Goal: Information Seeking & Learning: Learn about a topic

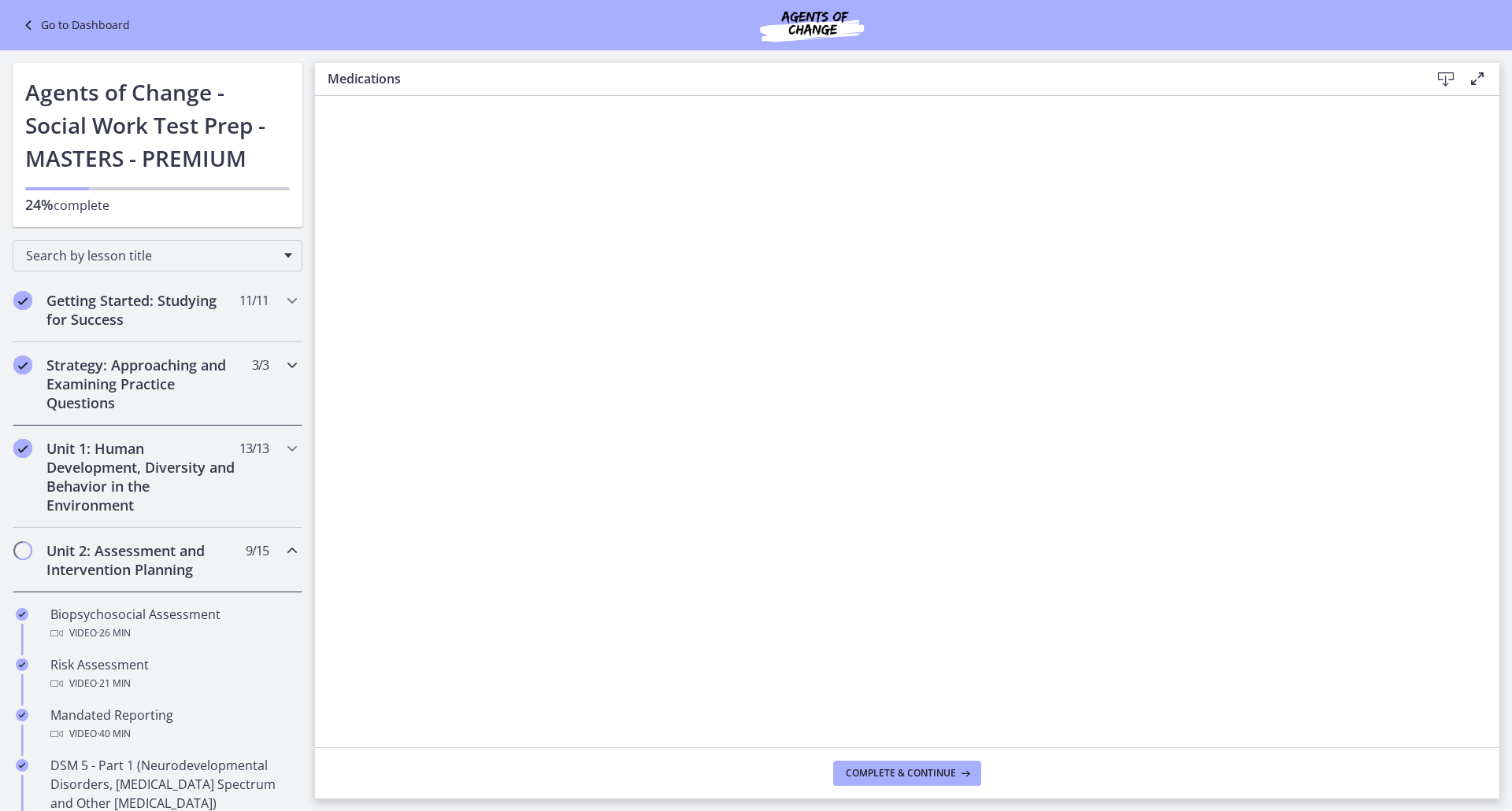
click at [152, 369] on h2 "Strategy: Approaching and Examining Practice Questions" at bounding box center [142, 383] width 192 height 56
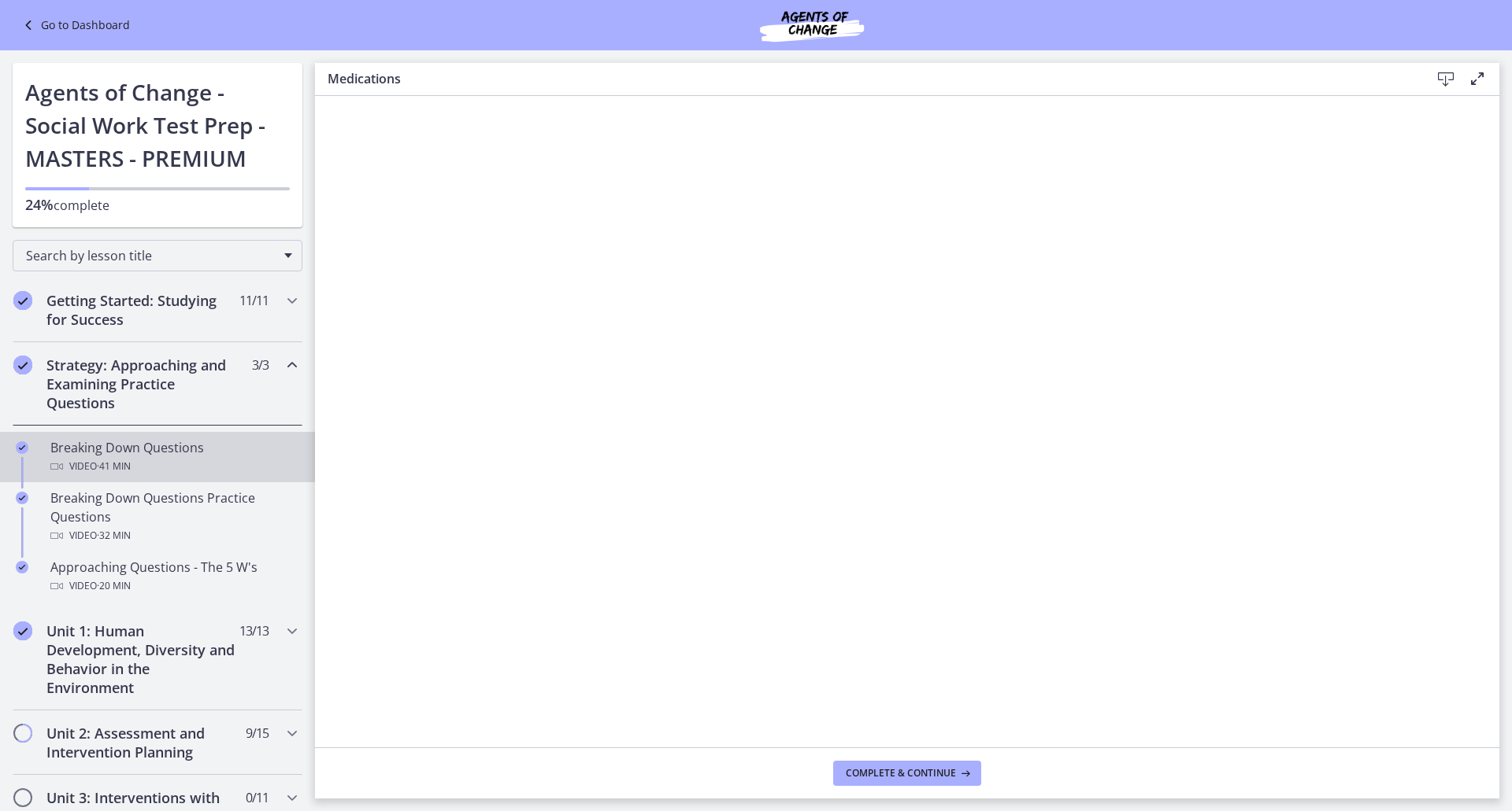
click at [150, 454] on div "Breaking Down Questions Video · 41 min" at bounding box center [173, 458] width 246 height 38
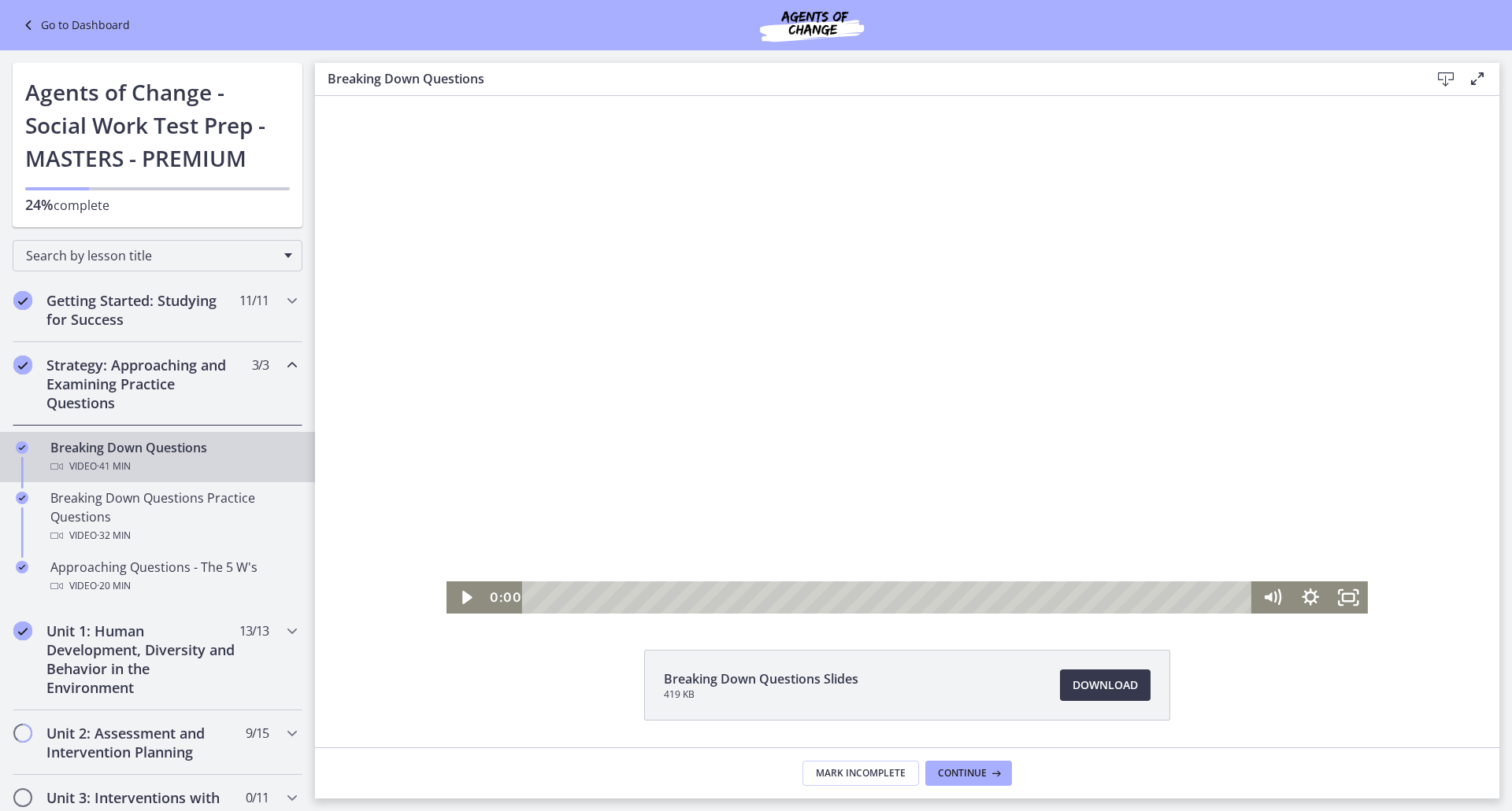
drag, startPoint x: 1232, startPoint y: 596, endPoint x: 342, endPoint y: 682, distance: 894.1
click at [342, 614] on html "Click for sound @keyframes VOLUME_SMALL_WAVE_FLASH { 0% { opacity: 0; } 33% { o…" at bounding box center [907, 355] width 1184 height 518
click at [463, 596] on icon "Play Video" at bounding box center [467, 598] width 10 height 13
click at [1101, 689] on span "Download Opens in a new window" at bounding box center [1105, 686] width 65 height 19
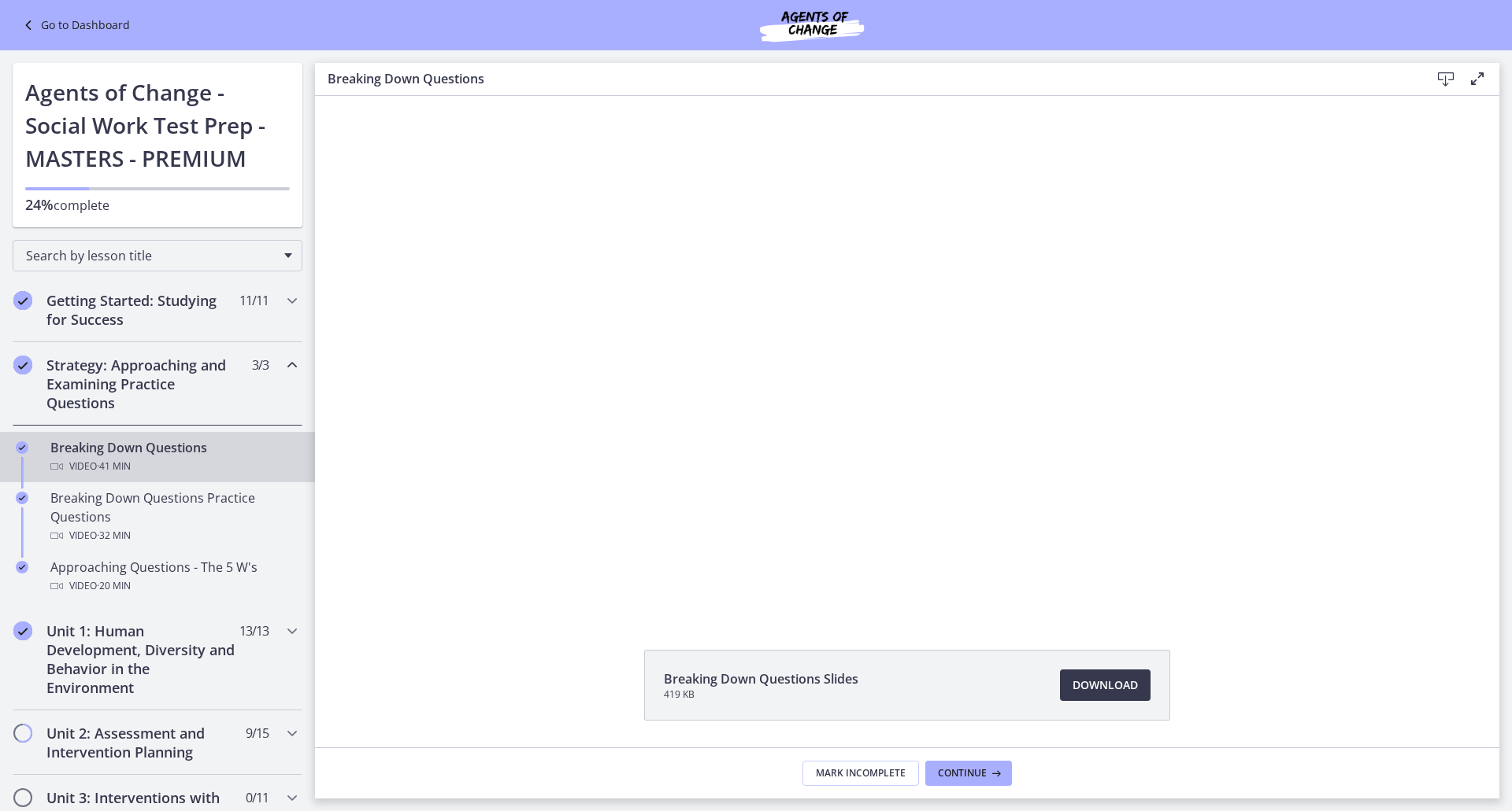
click at [137, 409] on h2 "Strategy: Approaching and Examining Practice Questions" at bounding box center [142, 383] width 192 height 56
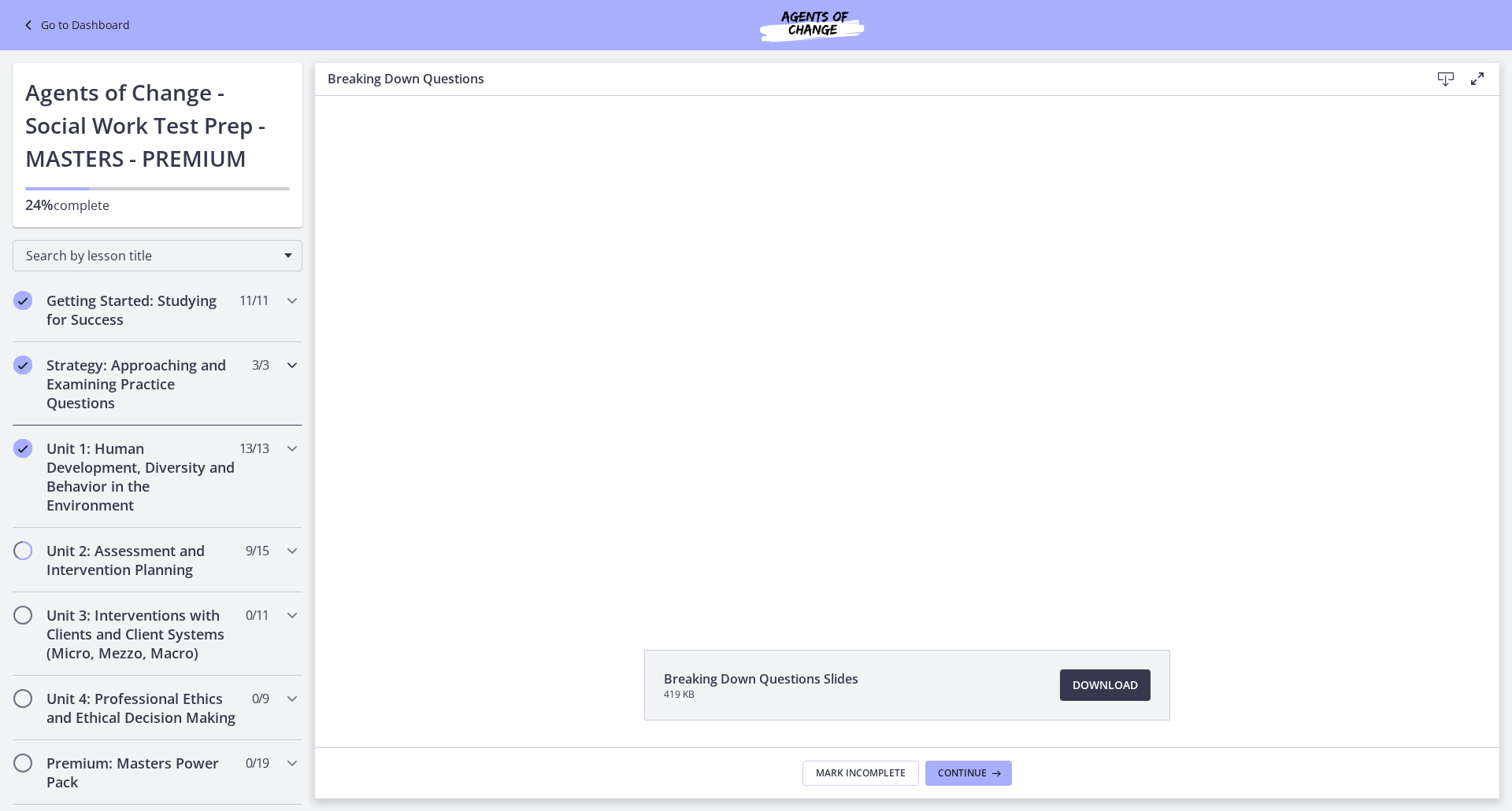
click at [137, 408] on h2 "Strategy: Approaching and Examining Practice Questions" at bounding box center [142, 383] width 192 height 56
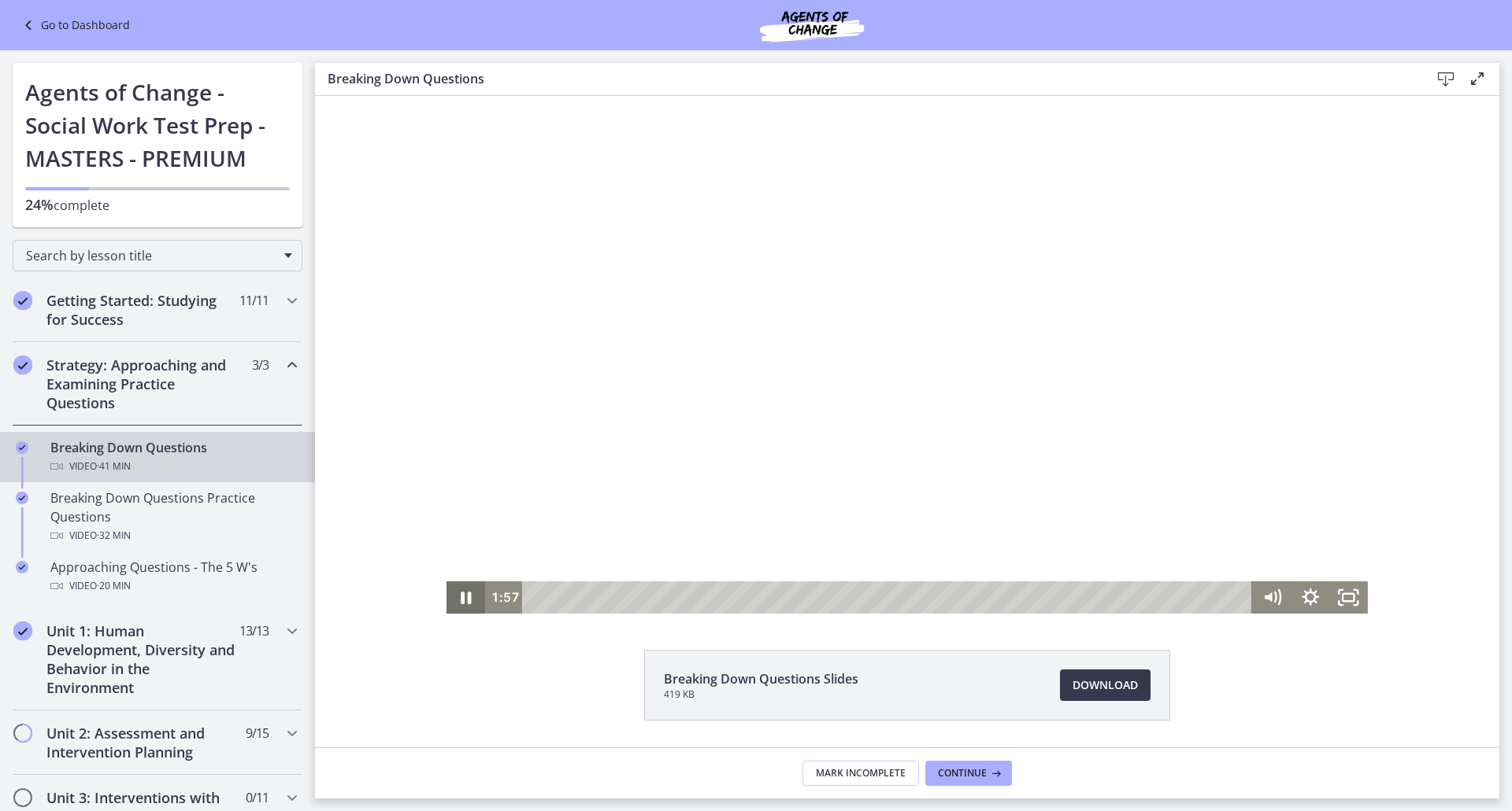
click at [458, 591] on icon "Pause" at bounding box center [465, 598] width 38 height 32
click at [463, 594] on icon "Play Video" at bounding box center [467, 598] width 10 height 13
click at [463, 594] on icon "Pause" at bounding box center [465, 599] width 12 height 15
click at [466, 592] on icon "Play Video" at bounding box center [467, 598] width 38 height 32
click at [461, 600] on icon "Pause" at bounding box center [465, 598] width 38 height 32
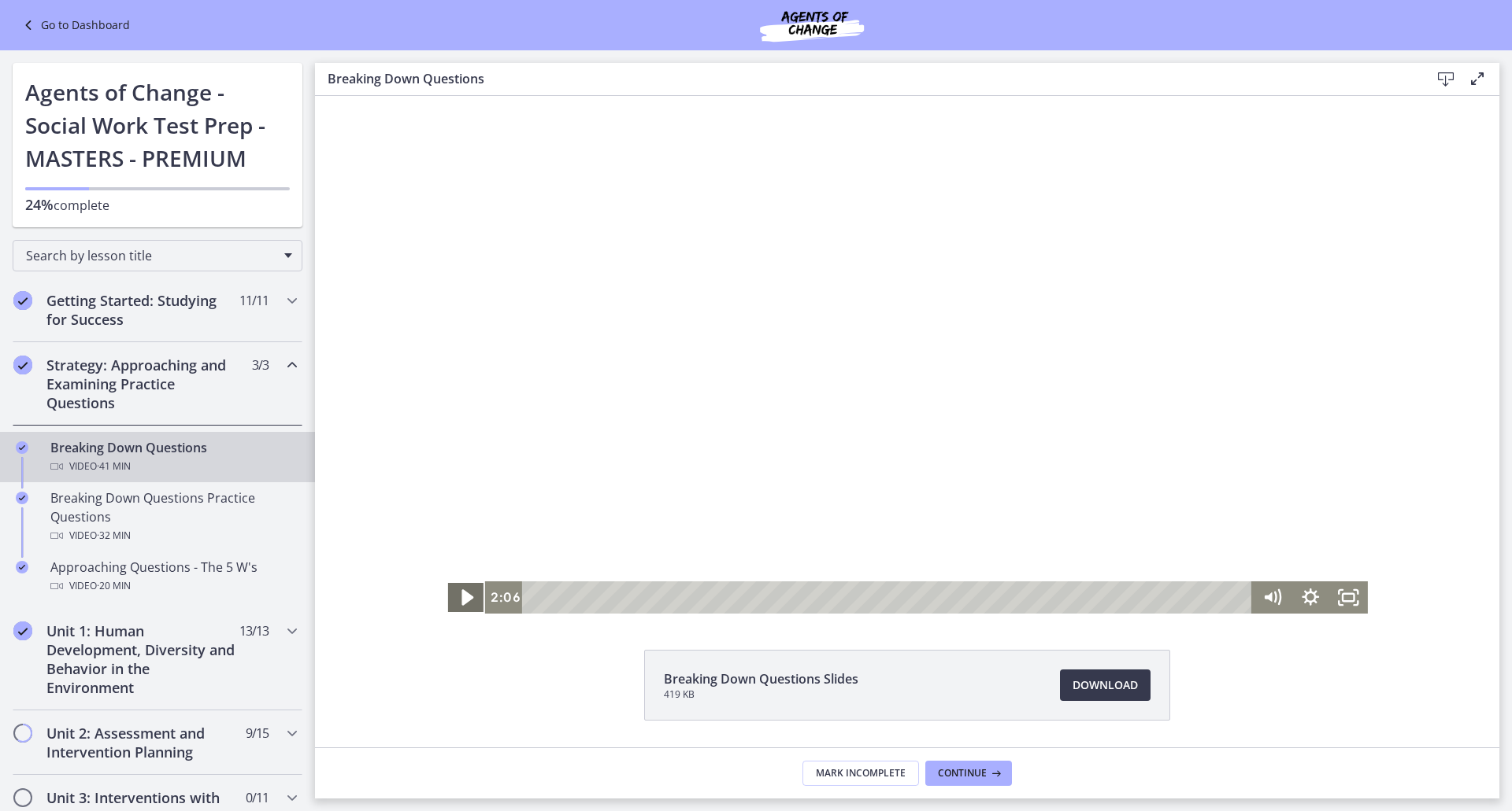
click at [462, 597] on icon "Play Video" at bounding box center [467, 597] width 11 height 15
click at [465, 598] on icon "Pause" at bounding box center [465, 597] width 11 height 12
click at [394, 679] on div "Breaking Down Questions Slides 419 KB Download Opens in a new window" at bounding box center [907, 722] width 1184 height 146
